Goal: Find specific page/section: Find specific page/section

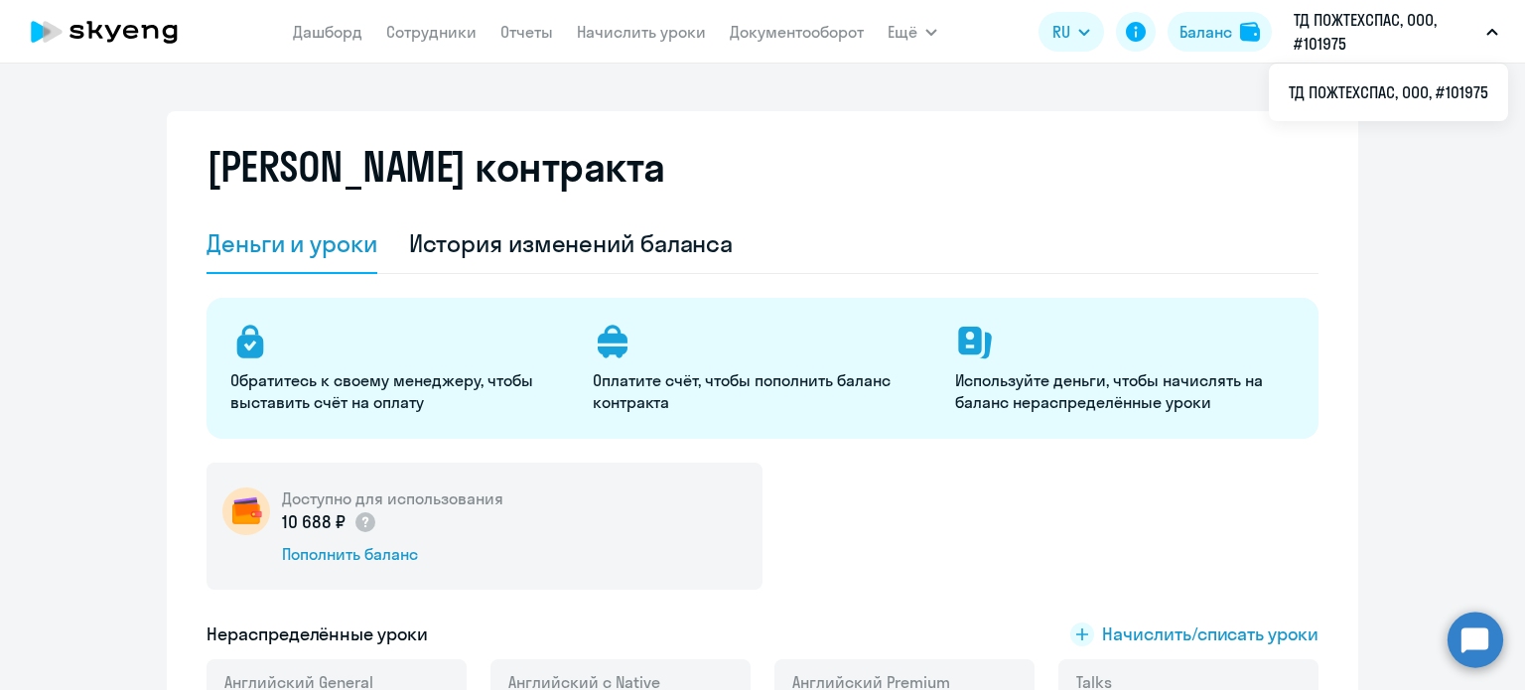
select select "english_adult_not_native_speaker"
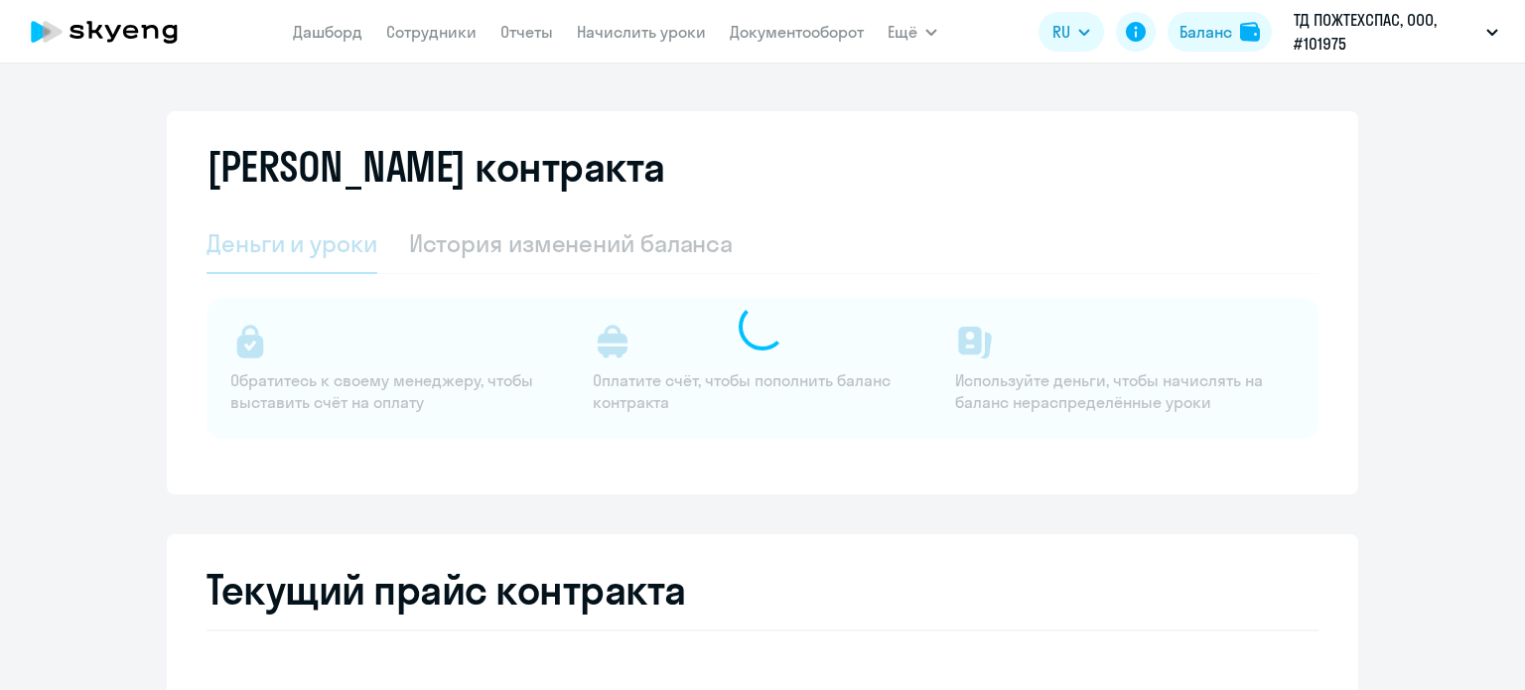
select select "english_adult_not_native_speaker"
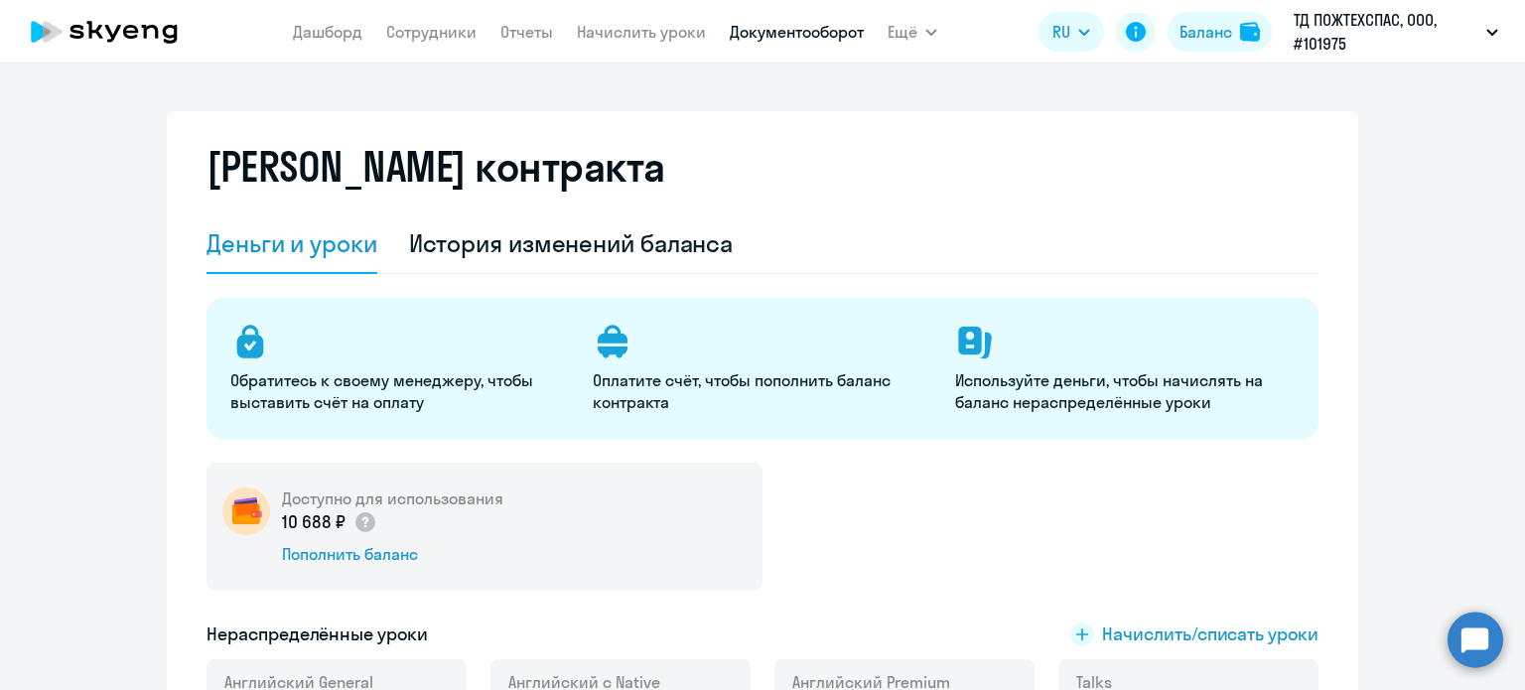
click at [732, 35] on link "Документооборот" at bounding box center [797, 32] width 134 height 20
